Goal: Register for event/course

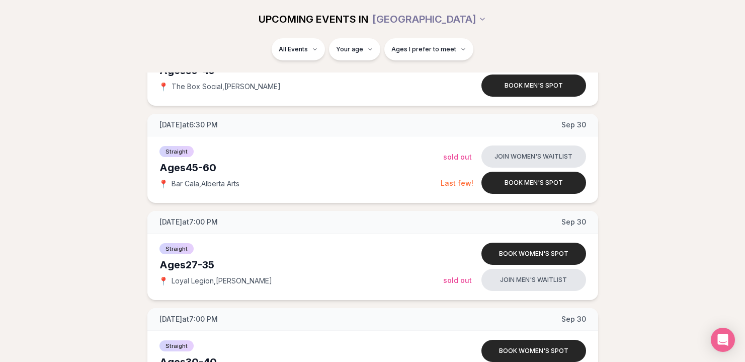
scroll to position [2721, 0]
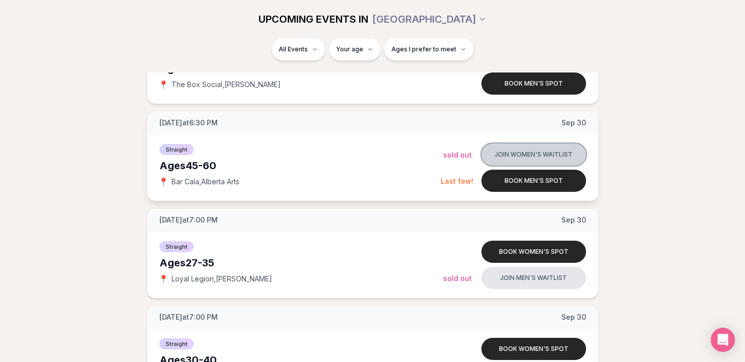
click at [529, 153] on button "Join women's waitlist" at bounding box center [534, 154] width 105 height 22
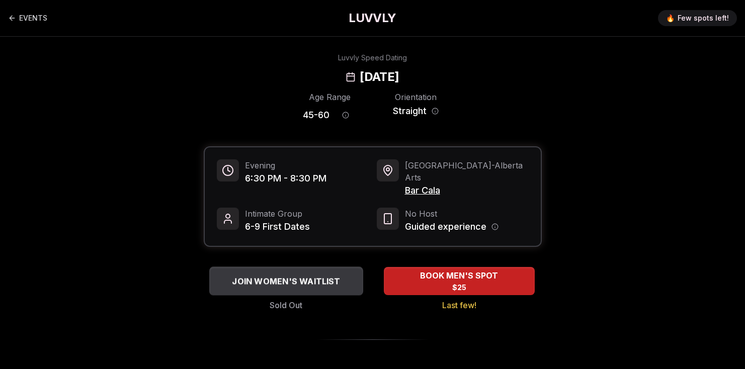
click at [308, 275] on span "JOIN WOMEN'S WAITLIST" at bounding box center [286, 281] width 112 height 12
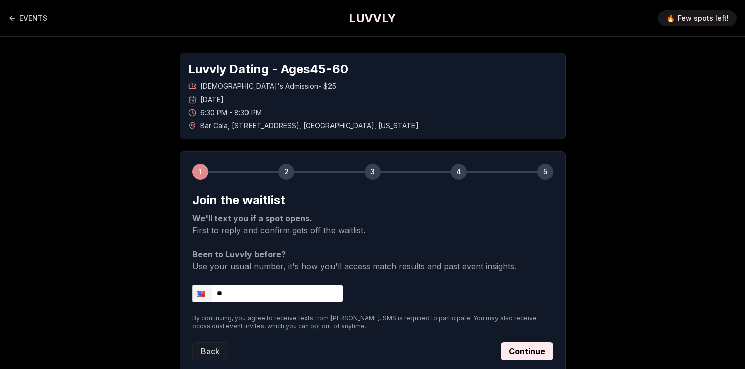
click at [253, 295] on input "**" at bounding box center [267, 294] width 151 height 18
type input "**********"
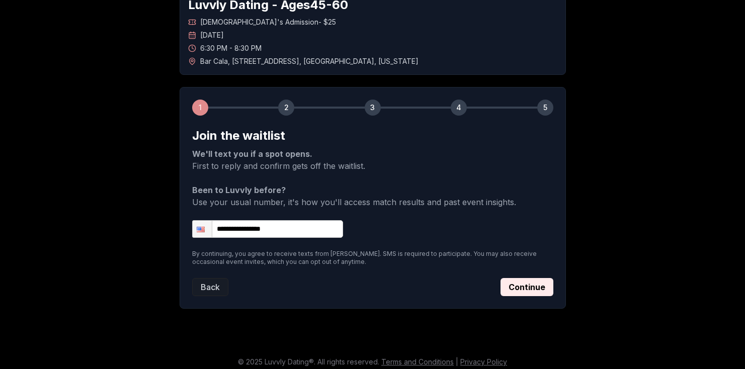
scroll to position [70, 0]
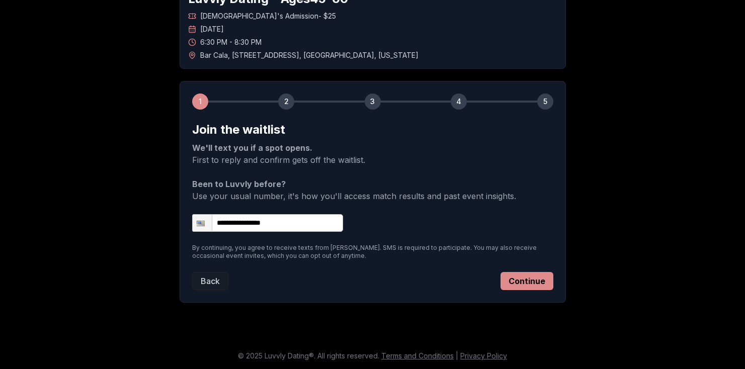
click at [536, 284] on button "Continue" at bounding box center [527, 281] width 53 height 18
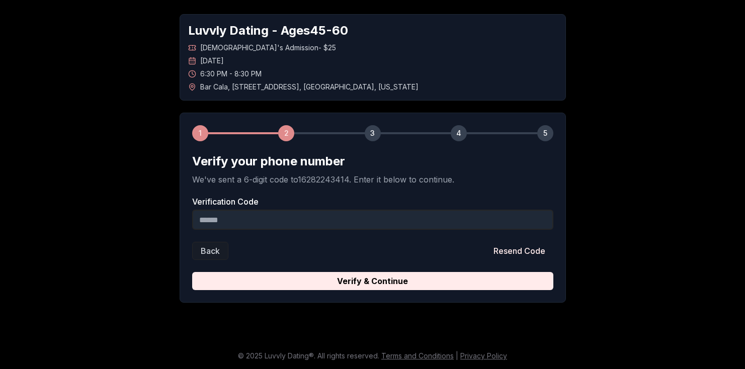
scroll to position [39, 0]
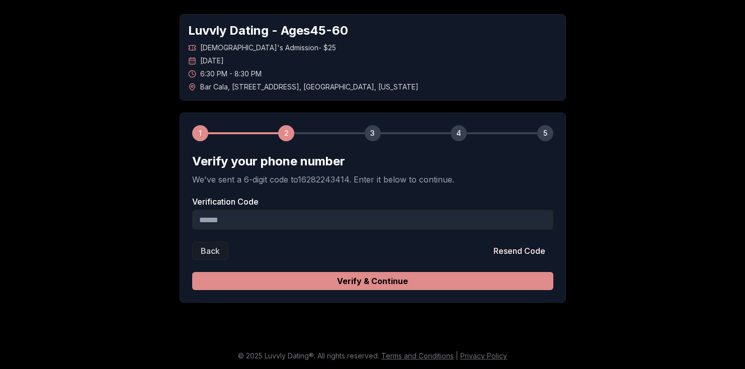
click at [373, 281] on button "Verify & Continue" at bounding box center [372, 281] width 361 height 18
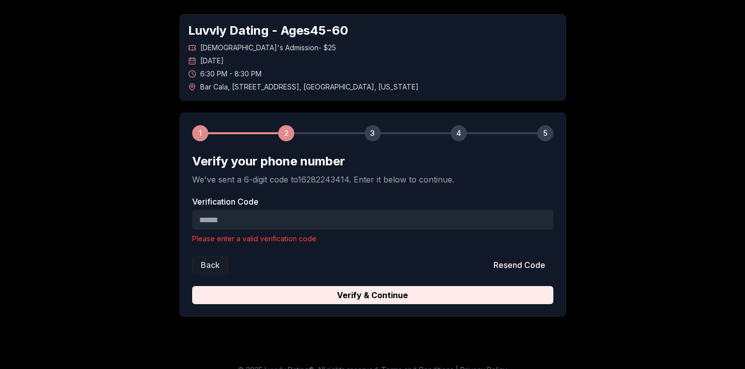
click at [252, 254] on form "Verify your phone number We've sent a 6-digit code to 16282243414 . Enter it be…" at bounding box center [372, 229] width 361 height 151
click at [218, 222] on input "Verification Code" at bounding box center [372, 220] width 361 height 20
paste input "******"
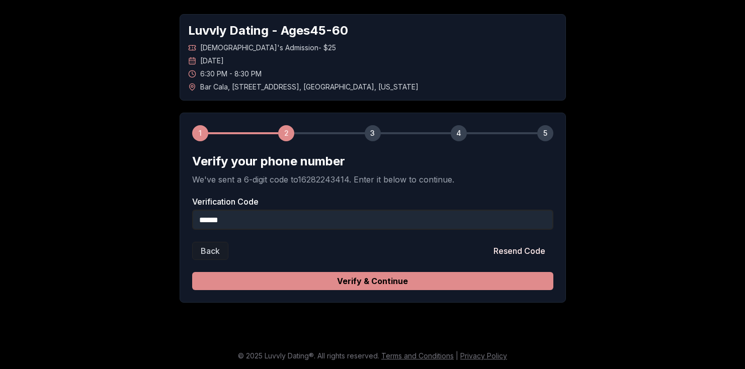
type input "******"
click at [358, 282] on button "Verify & Continue" at bounding box center [372, 281] width 361 height 18
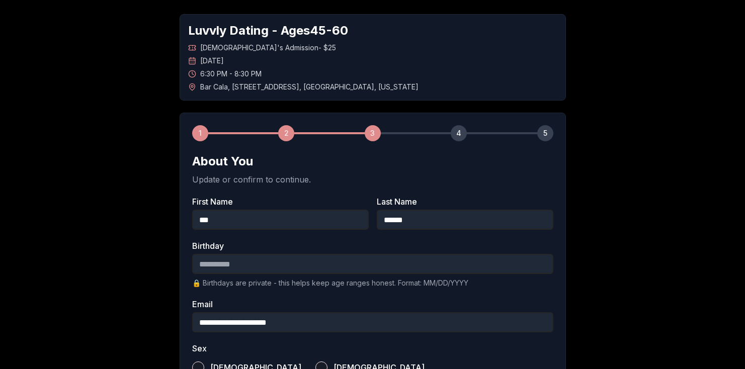
click at [230, 260] on input "Birthday" at bounding box center [372, 264] width 361 height 20
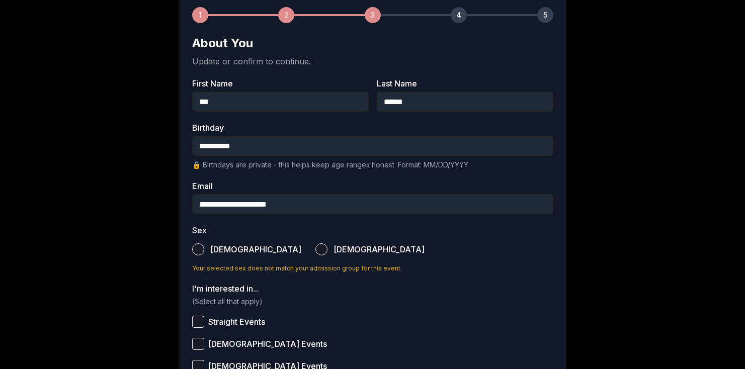
scroll to position [158, 0]
type input "**********"
click at [316, 249] on button "[DEMOGRAPHIC_DATA]" at bounding box center [322, 249] width 12 height 12
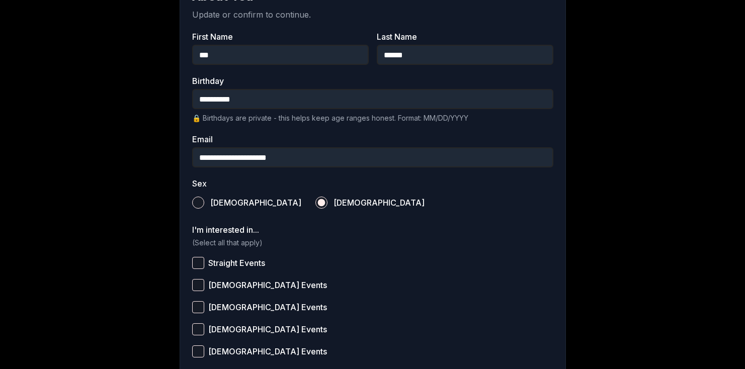
scroll to position [211, 0]
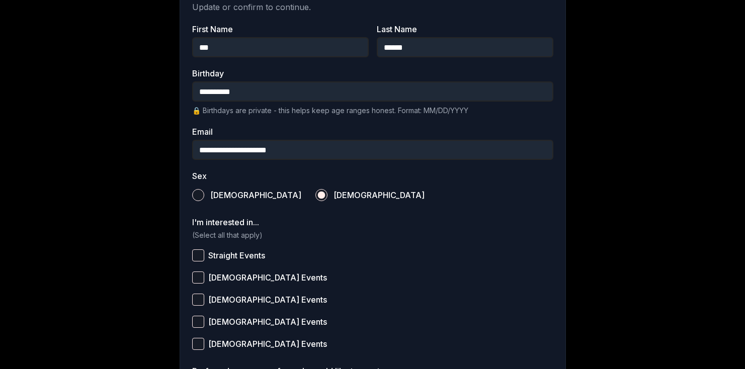
click at [199, 254] on button "Straight Events" at bounding box center [198, 256] width 12 height 12
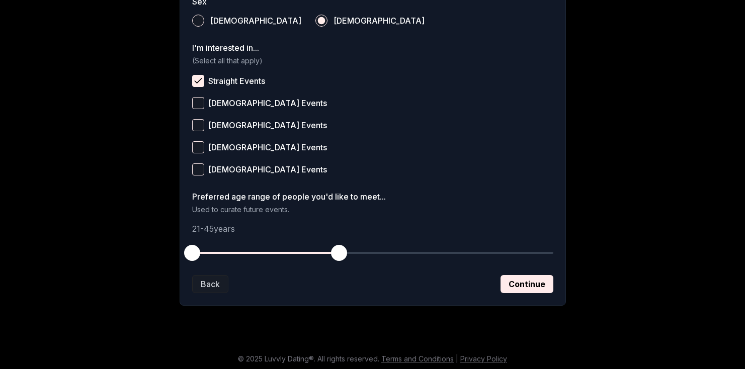
scroll to position [389, 0]
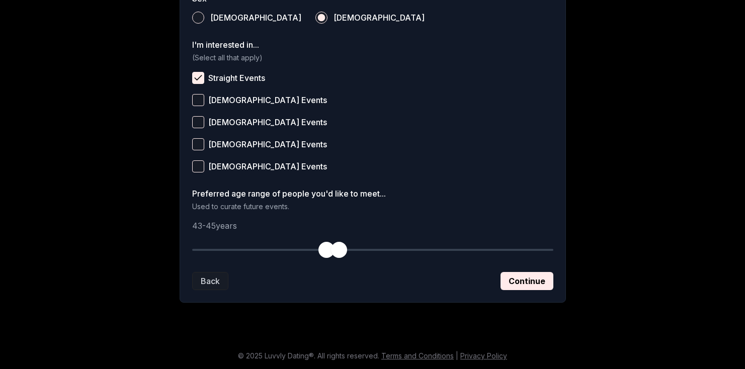
drag, startPoint x: 190, startPoint y: 248, endPoint x: 325, endPoint y: 264, distance: 135.3
click at [325, 264] on form "**********" at bounding box center [372, 46] width 361 height 487
drag, startPoint x: 343, startPoint y: 250, endPoint x: 429, endPoint y: 253, distance: 86.6
click at [429, 253] on span "button" at bounding box center [431, 250] width 16 height 16
drag, startPoint x: 324, startPoint y: 249, endPoint x: 338, endPoint y: 250, distance: 14.1
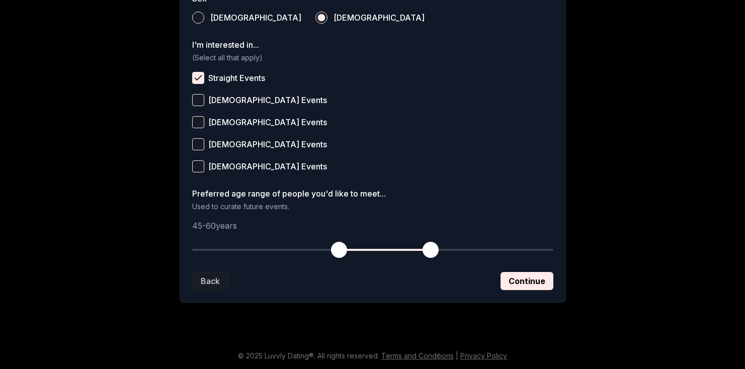
click at [338, 250] on span "button" at bounding box center [339, 250] width 16 height 16
click at [533, 278] on button "Continue" at bounding box center [527, 281] width 53 height 18
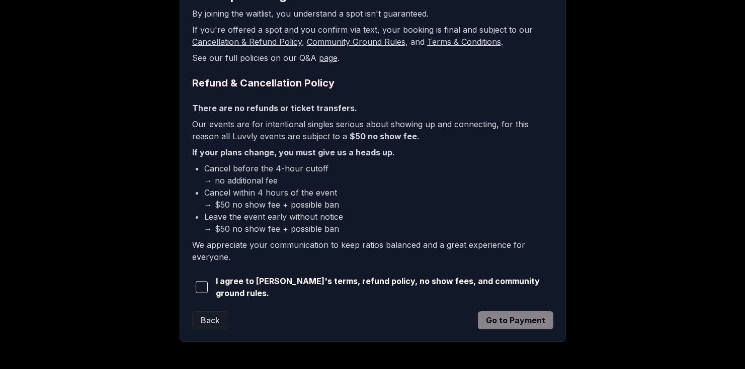
scroll to position [242, 0]
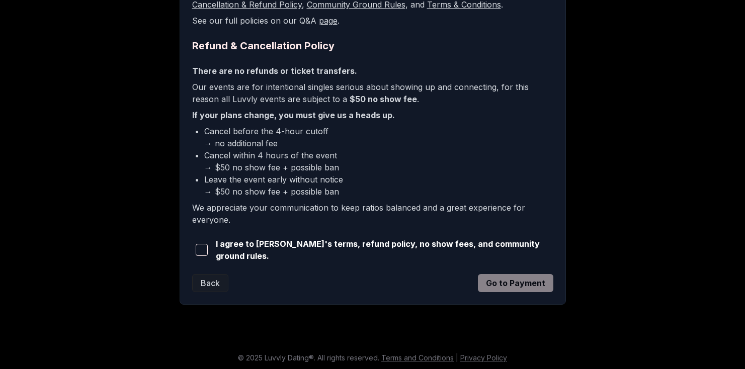
click at [205, 249] on span "button" at bounding box center [202, 250] width 12 height 12
click at [516, 282] on button "Go to Payment" at bounding box center [515, 283] width 75 height 18
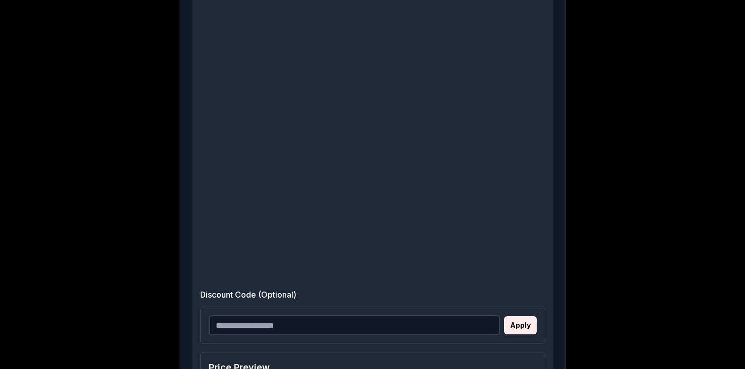
scroll to position [574, 0]
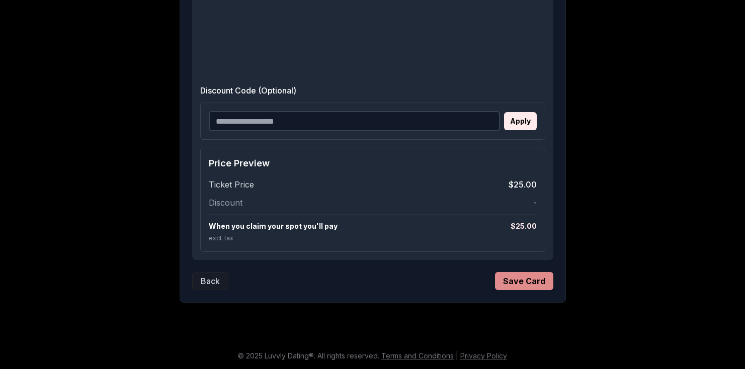
click at [512, 284] on button "Save Card" at bounding box center [524, 281] width 58 height 18
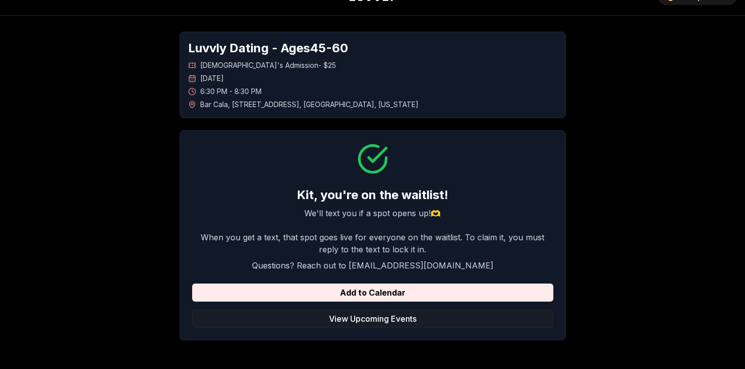
scroll to position [17, 0]
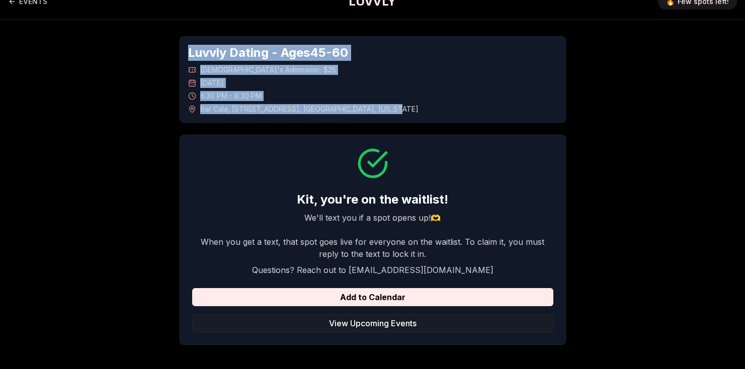
drag, startPoint x: 404, startPoint y: 112, endPoint x: 172, endPoint y: 51, distance: 239.9
click at [172, 51] on div "Luvvly Dating - Ages [DEMOGRAPHIC_DATA] [DEMOGRAPHIC_DATA]'s Admission - $25 [D…" at bounding box center [373, 190] width 705 height 341
copy div "Luvvly Dating - Ages [DEMOGRAPHIC_DATA] [DEMOGRAPHIC_DATA]'s Admission - $25 [D…"
click at [373, 324] on button "View Upcoming Events" at bounding box center [372, 324] width 361 height 18
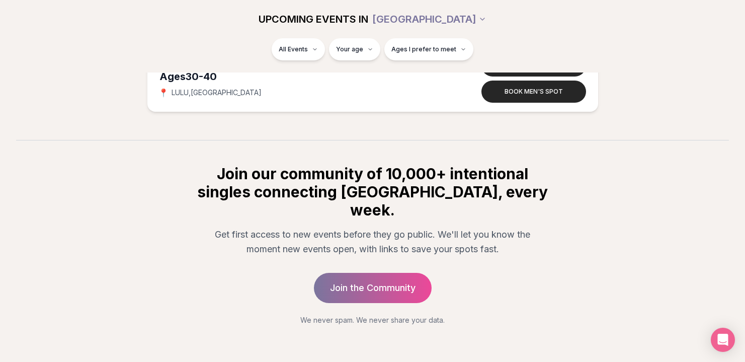
scroll to position [6222, 0]
